Goal: Information Seeking & Learning: Learn about a topic

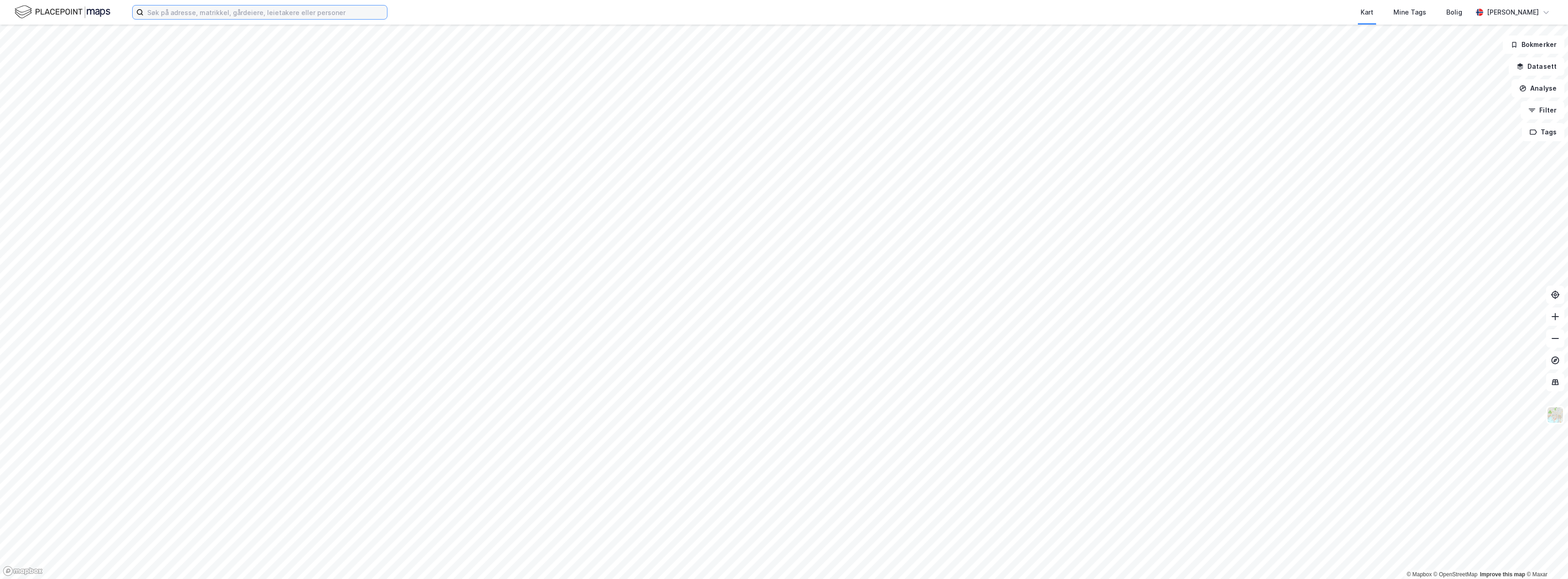
click at [209, 13] on input at bounding box center [265, 12] width 243 height 13
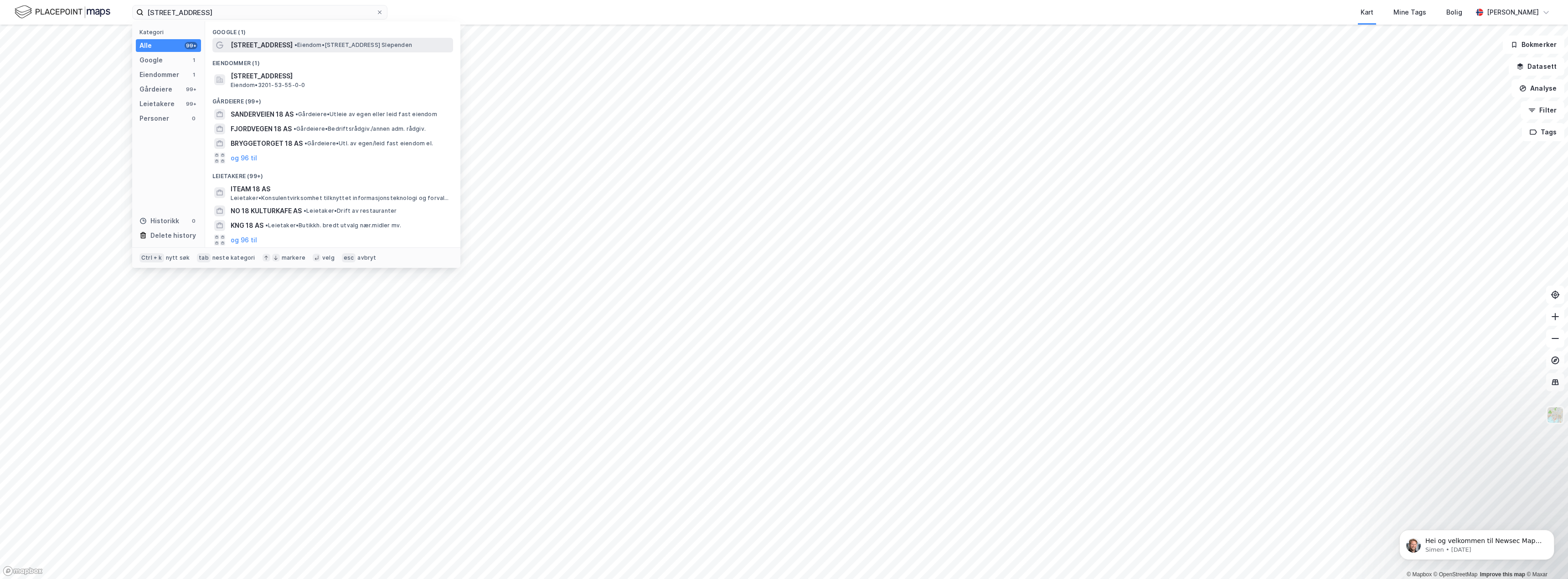
click at [261, 43] on span "[STREET_ADDRESS]" at bounding box center [262, 45] width 62 height 11
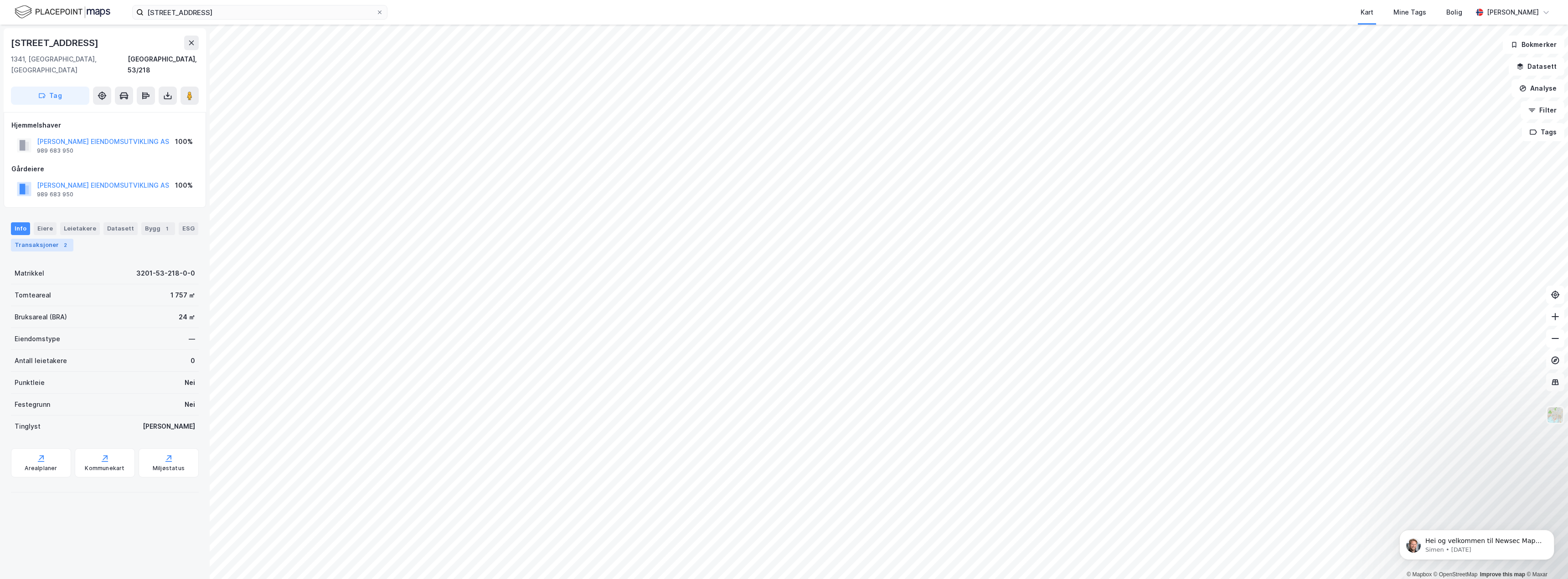
click at [47, 238] on div "Transaksjoner 2" at bounding box center [42, 244] width 63 height 13
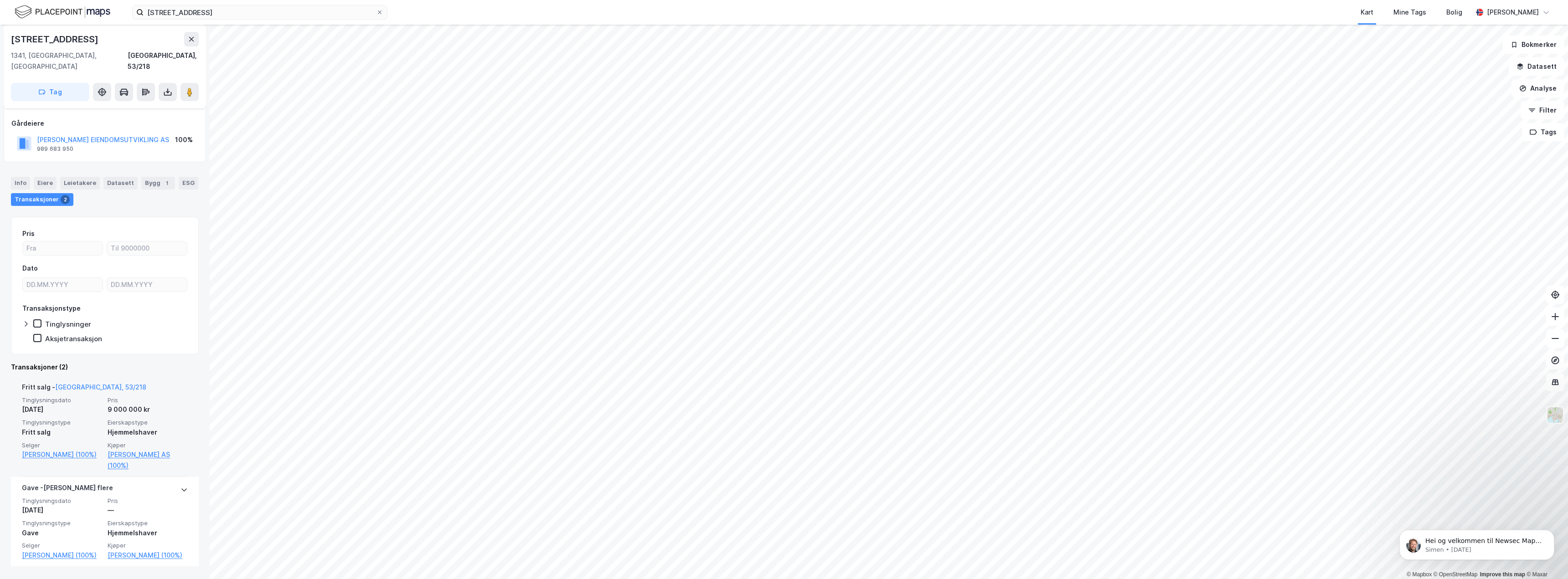
scroll to position [55, 0]
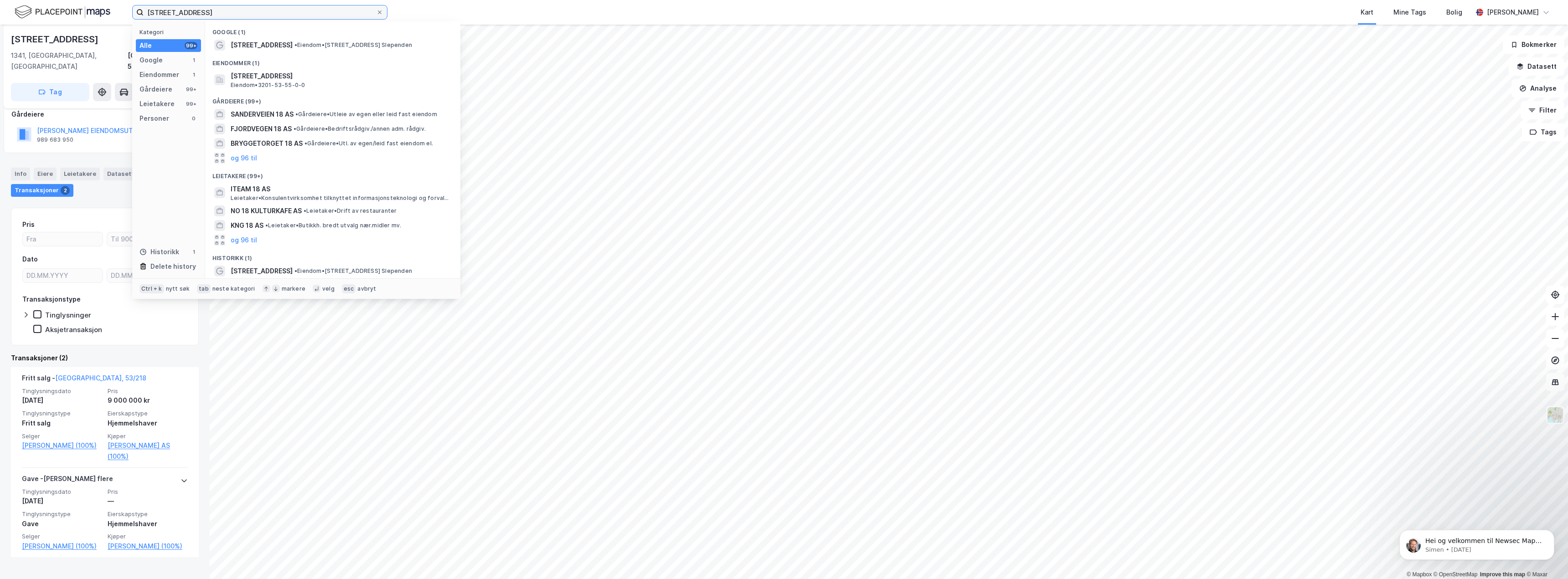
click at [215, 13] on input "[STREET_ADDRESS]" at bounding box center [260, 12] width 233 height 13
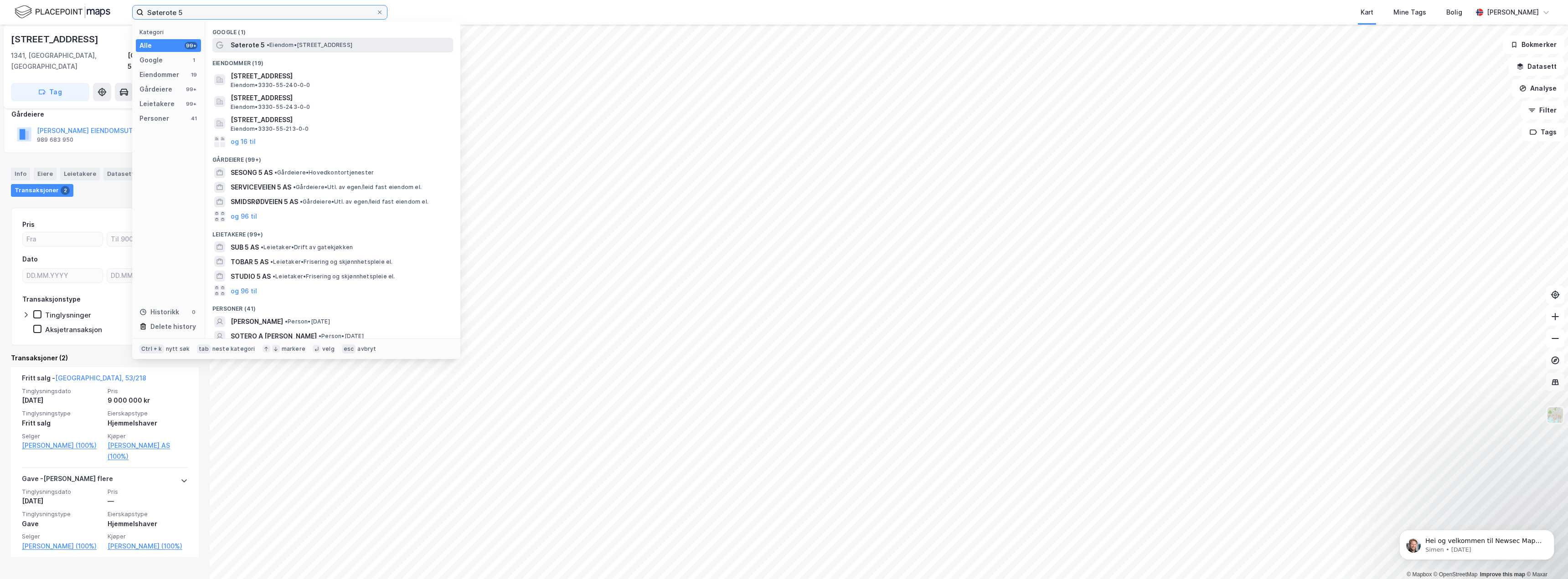
type input "Søterote 5"
click at [248, 46] on span "Søterote 5" at bounding box center [248, 45] width 34 height 11
